Goal: Find specific page/section: Find specific page/section

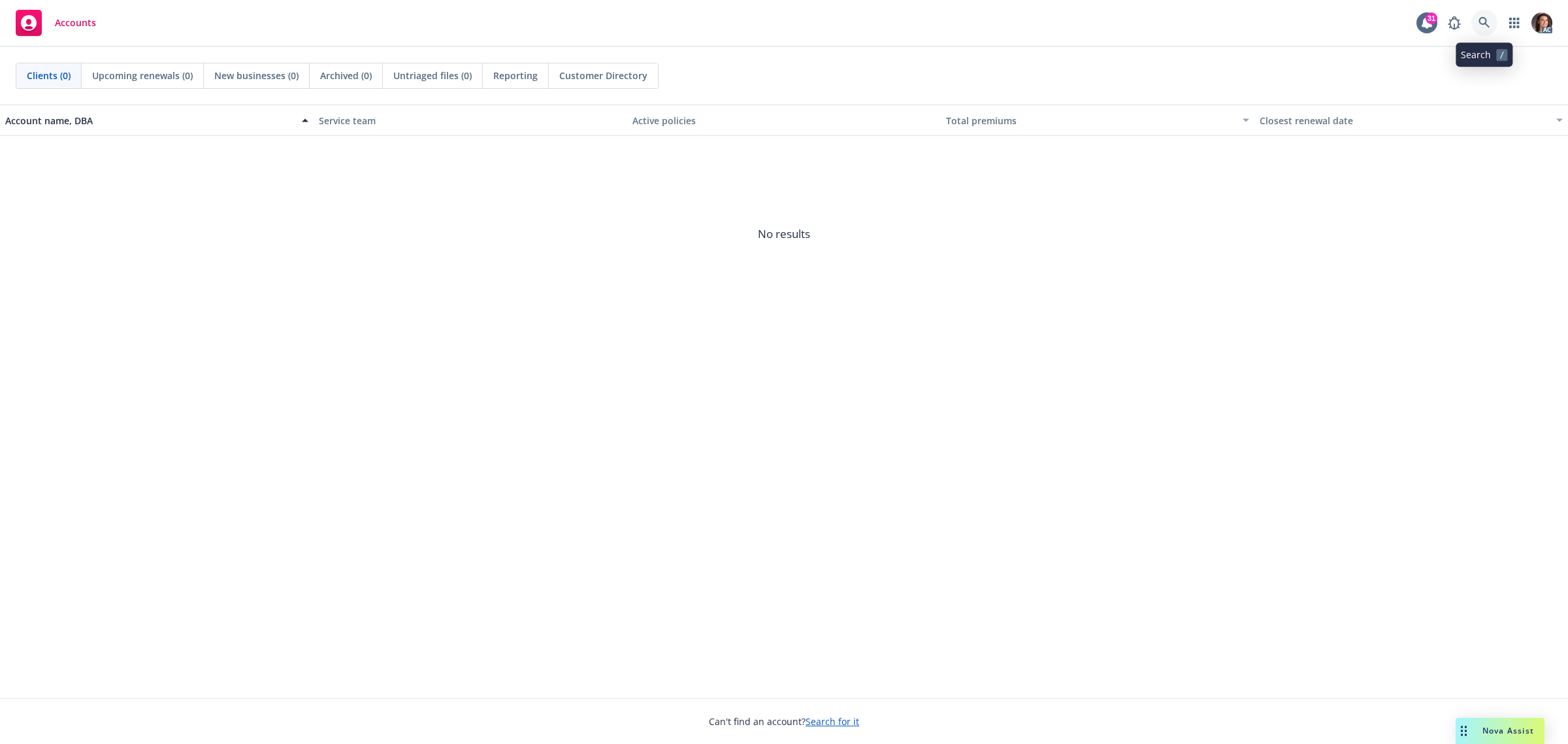
click at [1484, 24] on icon at bounding box center [1484, 22] width 11 height 11
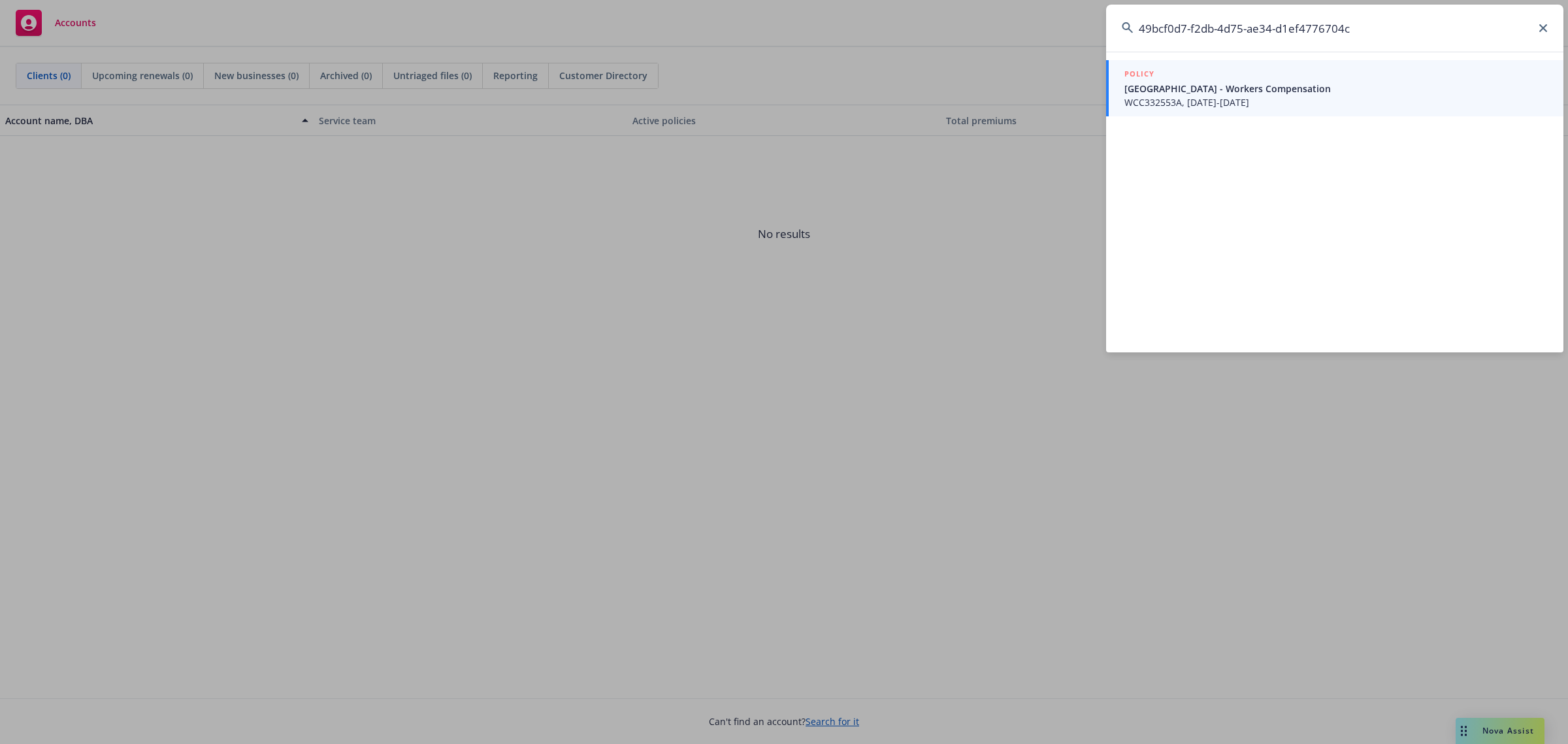
type input "49bcf0d7-f2db-4d75-ae34-d1ef4776704c"
click at [1245, 94] on span "Noyo Harbor District - Workers Compensation" at bounding box center [1337, 89] width 424 height 14
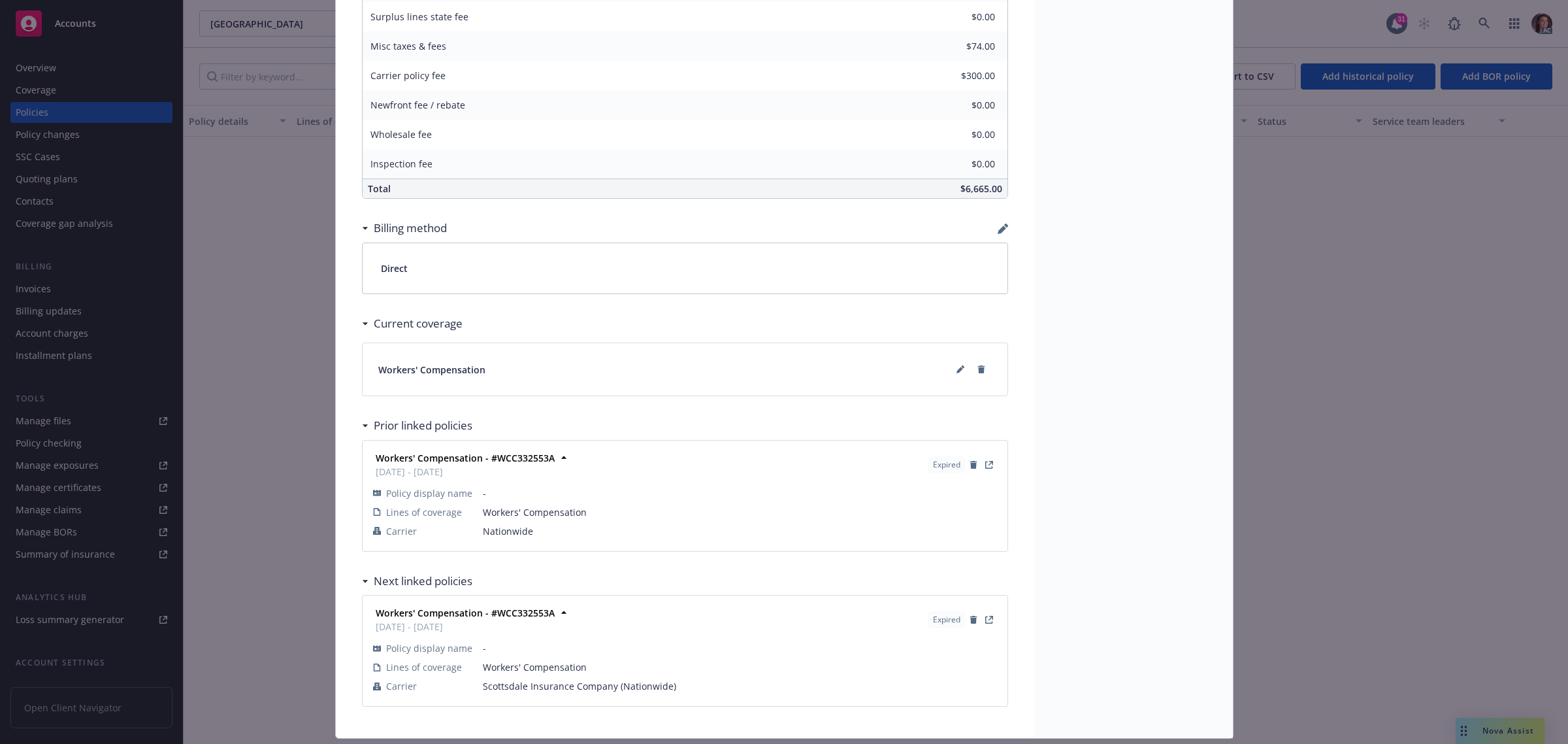
scroll to position [906, 0]
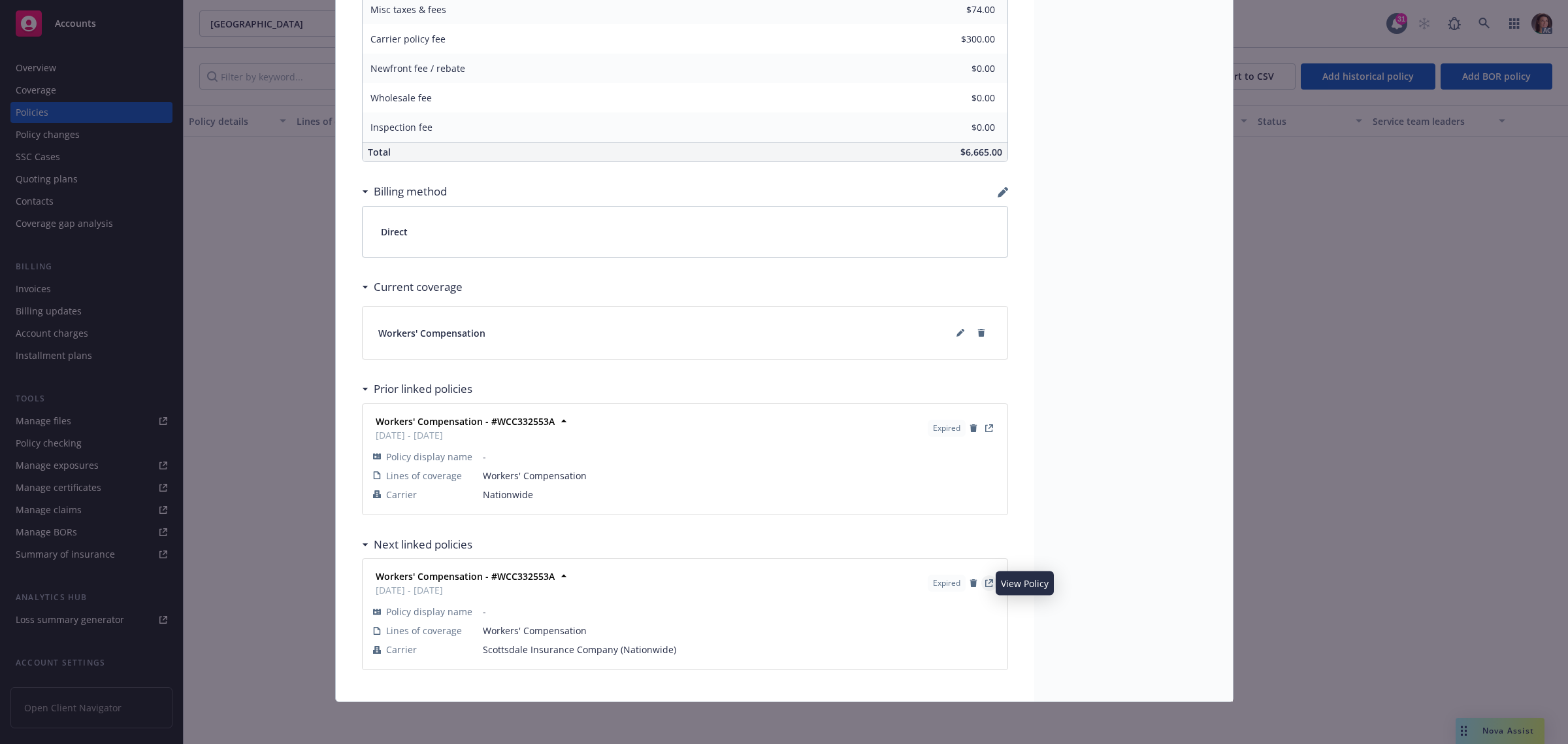
click at [986, 582] on icon "View Policy" at bounding box center [989, 582] width 8 height 8
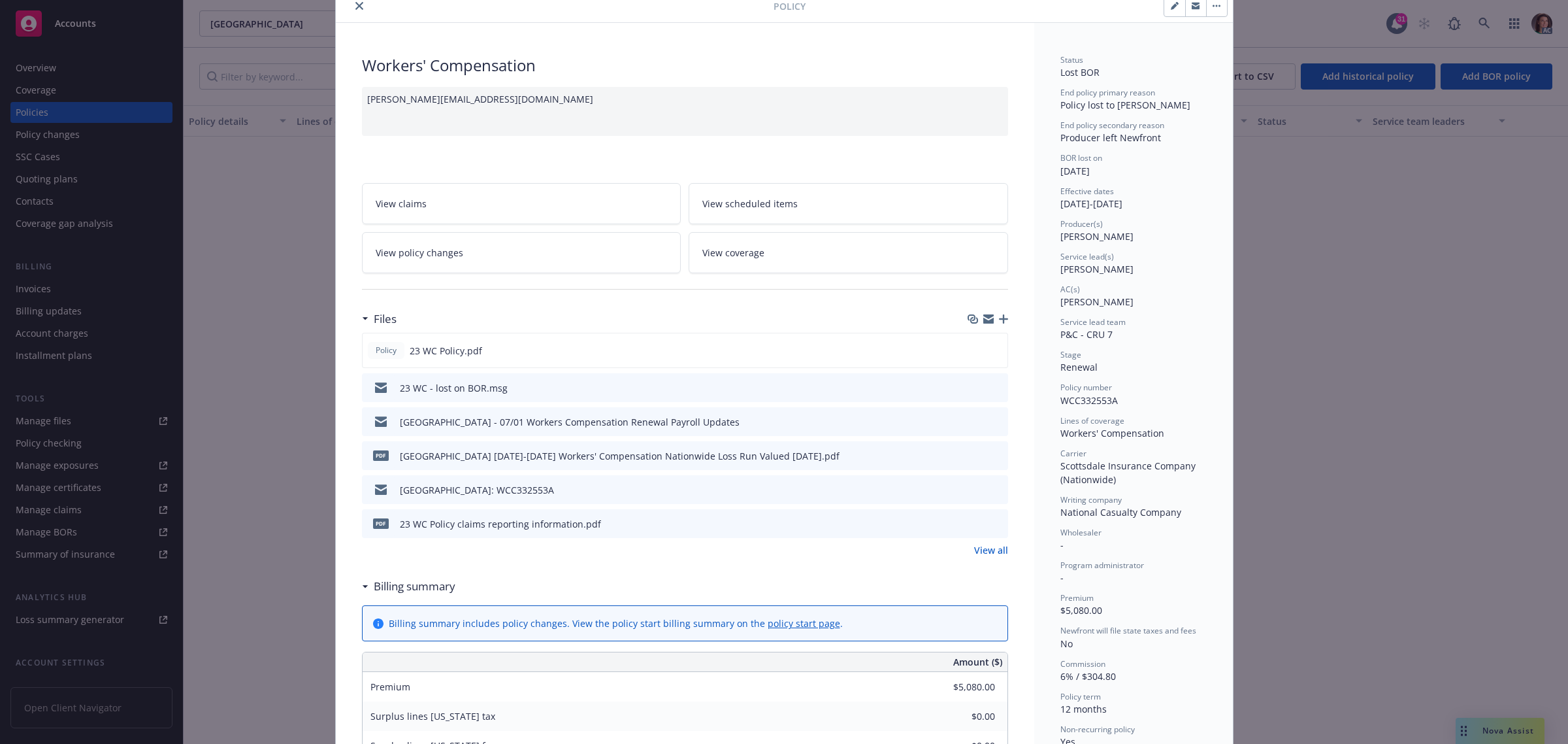
scroll to position [82, 0]
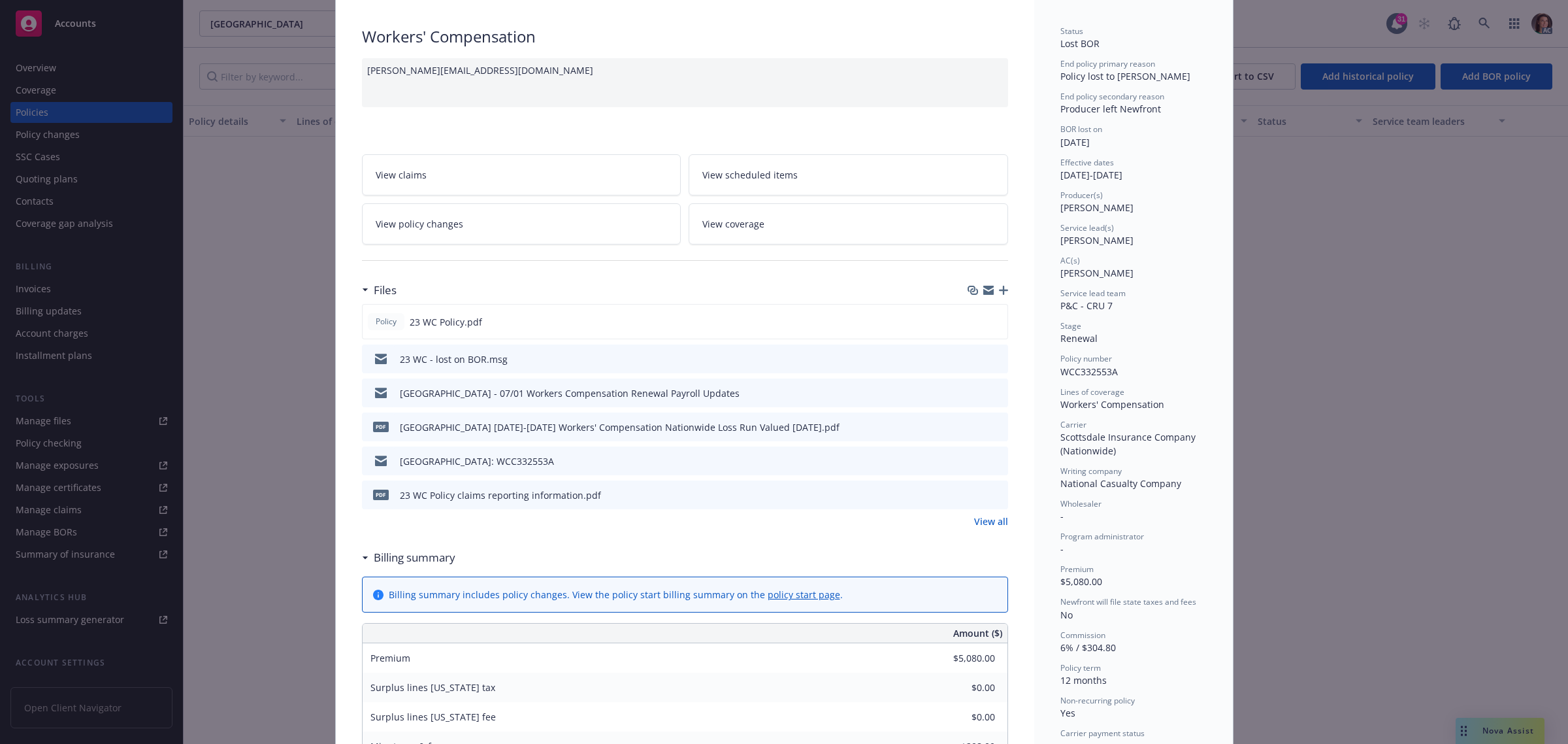
click at [992, 354] on icon "preview file" at bounding box center [995, 358] width 11 height 9
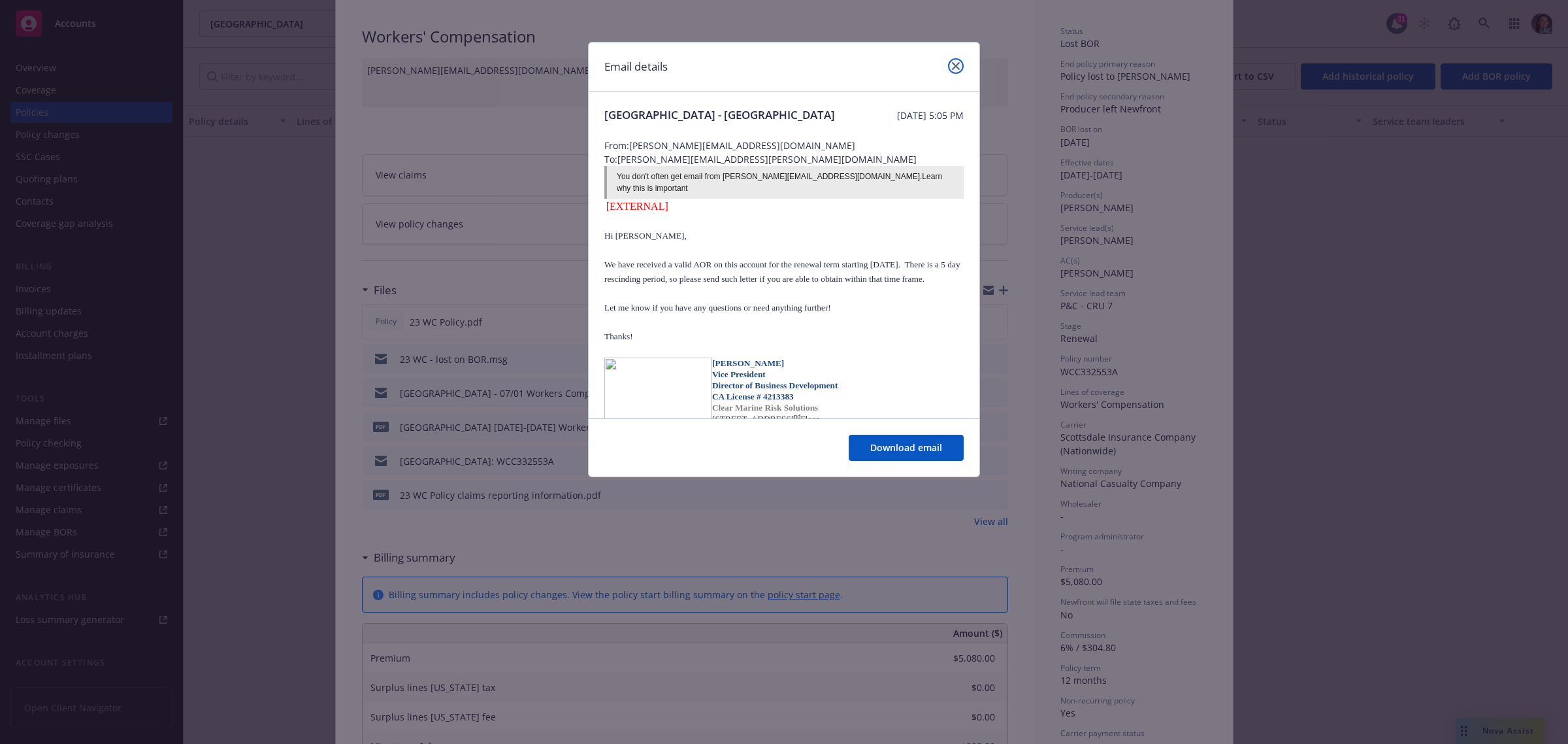
click at [951, 67] on link "close" at bounding box center [957, 66] width 16 height 16
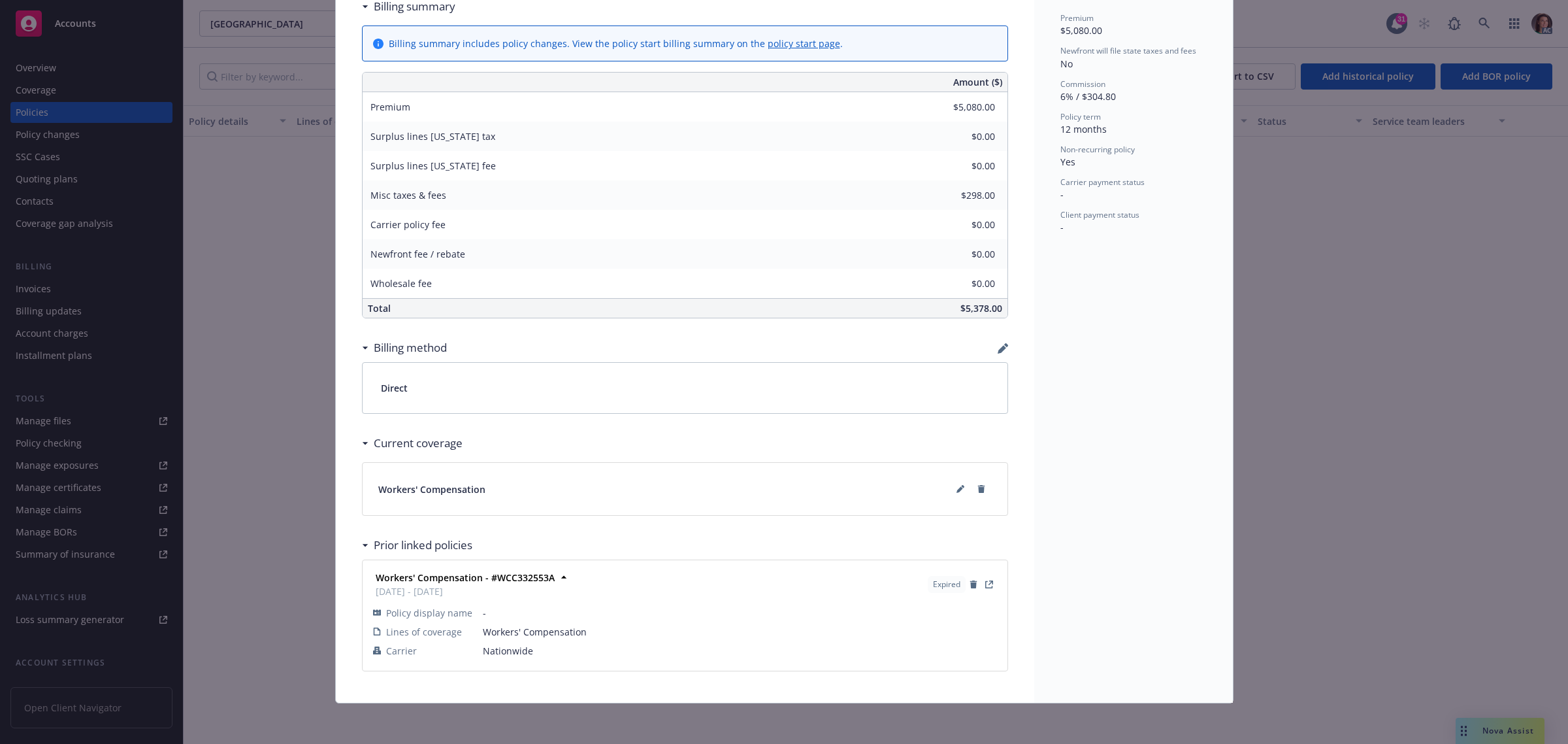
scroll to position [636, 0]
